Goal: Information Seeking & Learning: Understand process/instructions

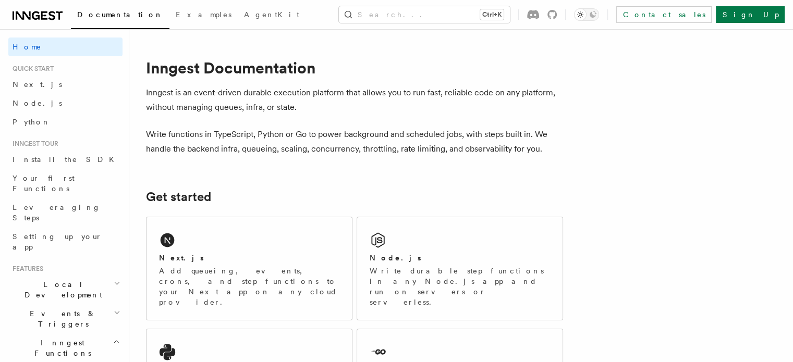
scroll to position [155, 0]
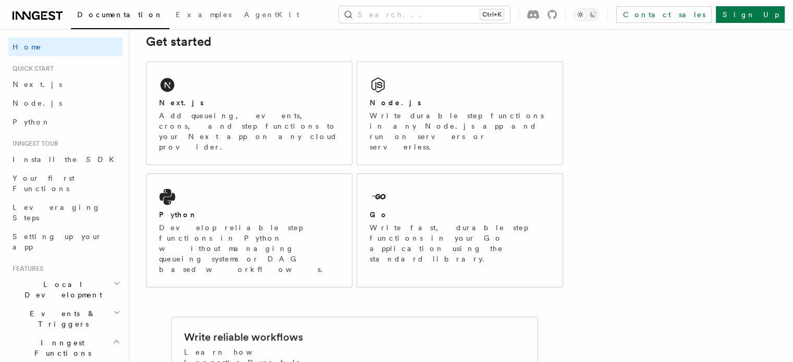
click at [28, 29] on header "Search... Documentation Examples AgentKit Home Quick start Next.js Node.js Pyth…" at bounding box center [64, 195] width 129 height 333
click at [28, 12] on icon at bounding box center [38, 15] width 50 height 13
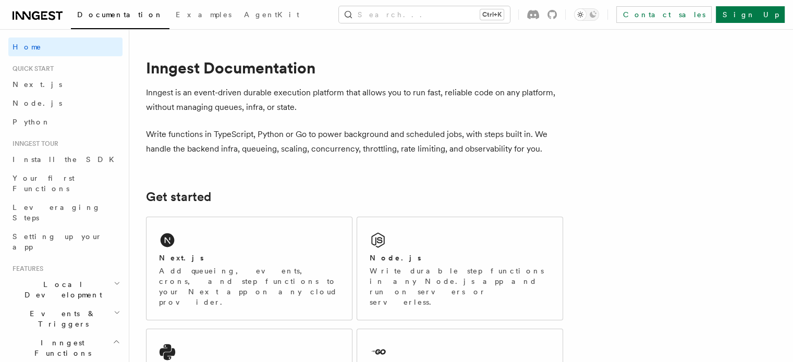
click at [36, 24] on div "Documentation Examples AgentKit Search... Ctrl+K Contact sales Sign Up" at bounding box center [396, 14] width 793 height 29
click at [36, 20] on icon at bounding box center [38, 15] width 50 height 13
click at [277, 252] on div "Next.js Add queueing, events, crons, and step functions to your Next app on any…" at bounding box center [248, 268] width 205 height 103
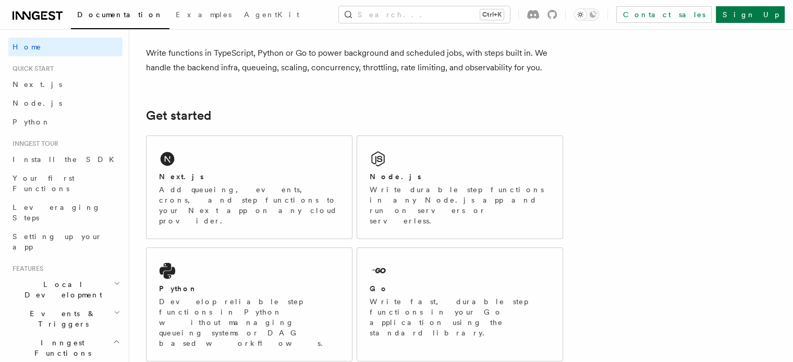
scroll to position [81, 0]
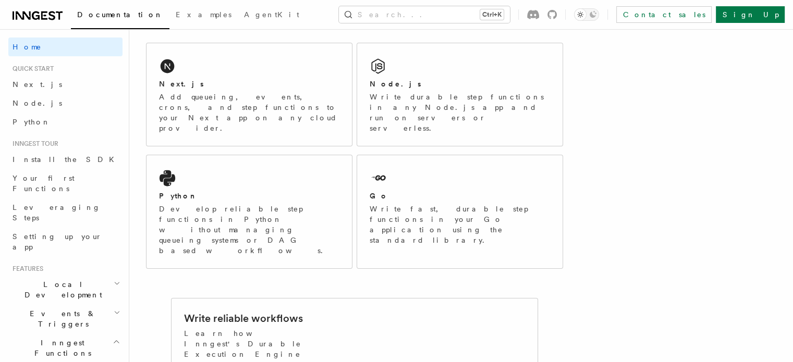
scroll to position [173, 0]
click at [243, 109] on p "Add queueing, events, crons, and step functions to your Next app on any cloud p…" at bounding box center [249, 114] width 180 height 42
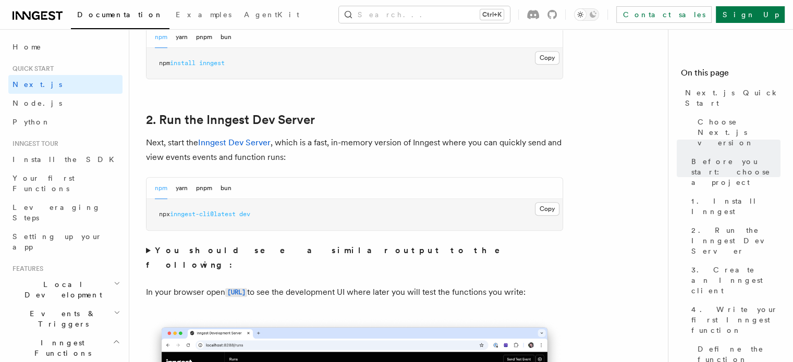
scroll to position [662, 0]
click at [247, 287] on code "[URL]" at bounding box center [236, 291] width 22 height 9
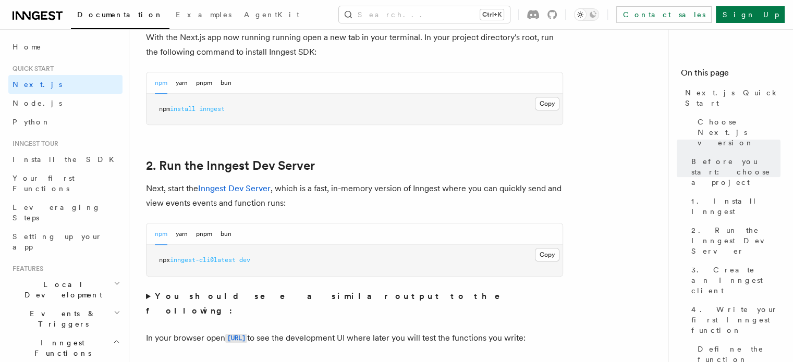
scroll to position [616, 0]
click at [538, 247] on button "Copy Copied" at bounding box center [547, 254] width 24 height 14
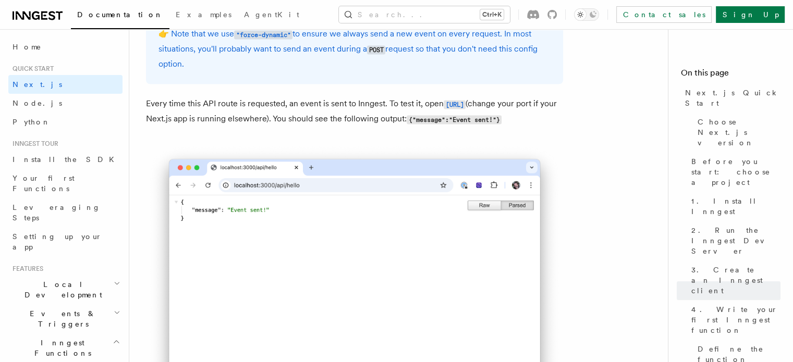
scroll to position [5772, 0]
click at [223, 229] on img at bounding box center [354, 276] width 417 height 265
